Goal: Task Accomplishment & Management: Use online tool/utility

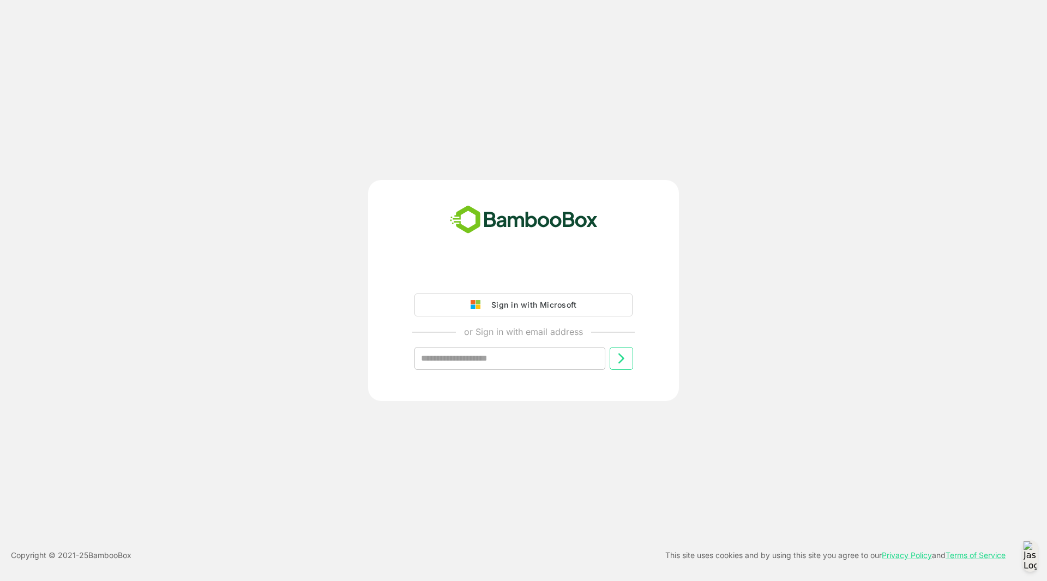
click at [561, 313] on button "Sign in with Microsoft" at bounding box center [523, 304] width 218 height 23
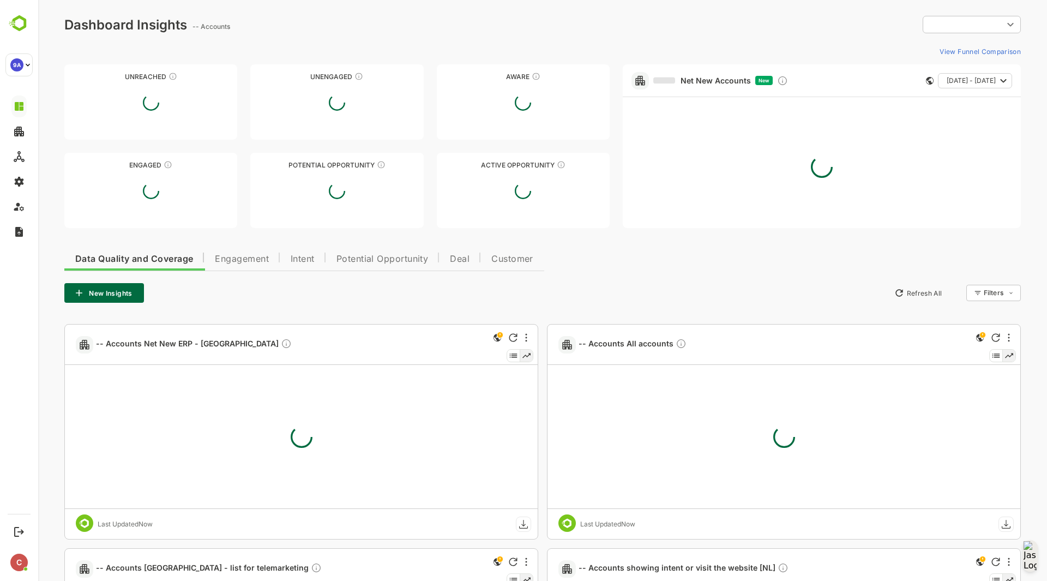
type input "**********"
